Goal: Information Seeking & Learning: Learn about a topic

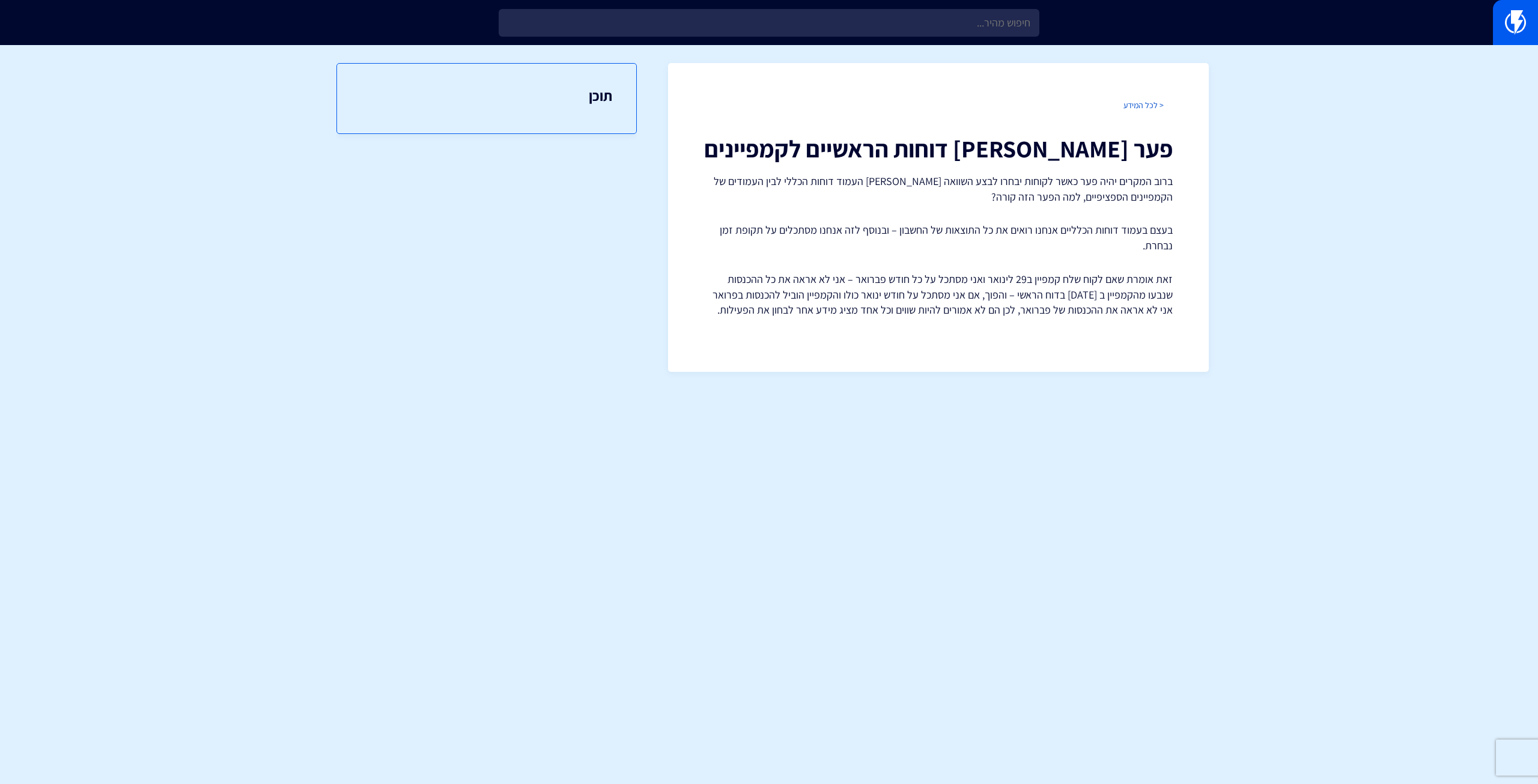
click at [1151, 102] on link "< לכל המידע" at bounding box center [1143, 105] width 40 height 11
